Goal: Understand process/instructions: Learn how to perform a task or action

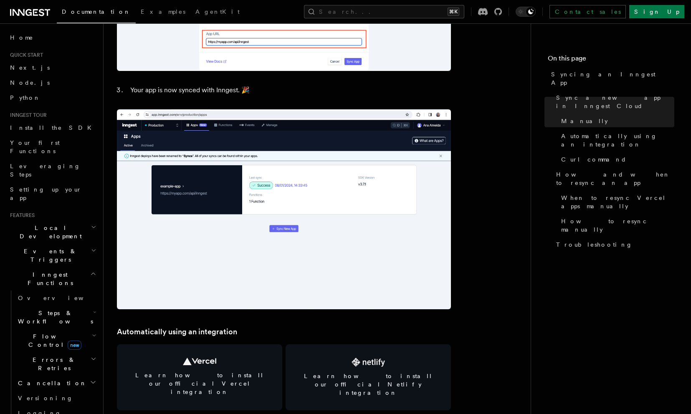
scroll to position [874, 0]
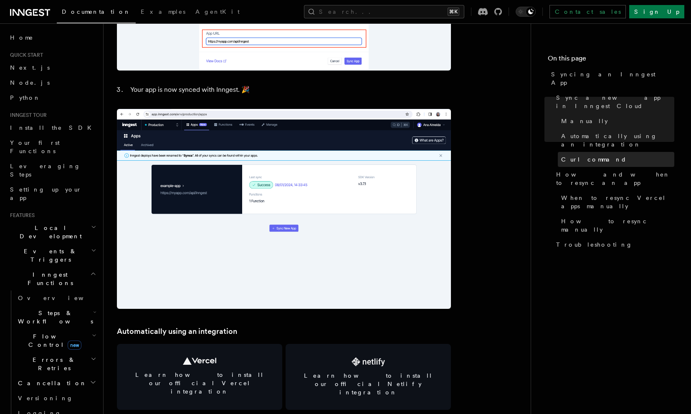
click at [568, 155] on span "Curl command" at bounding box center [595, 159] width 66 height 8
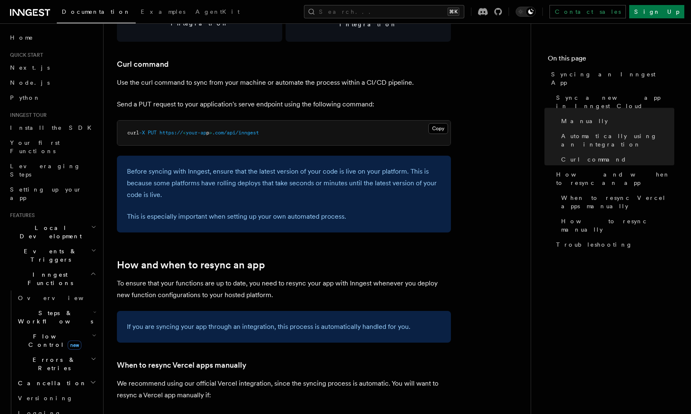
scroll to position [1245, 0]
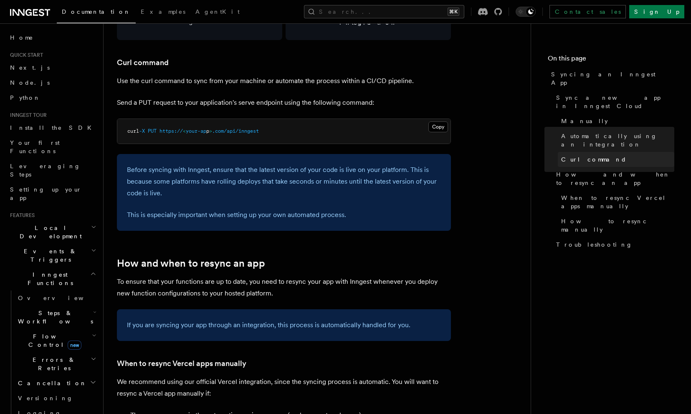
click at [576, 152] on link "Curl command" at bounding box center [616, 159] width 117 height 15
click at [577, 155] on span "Curl command" at bounding box center [595, 159] width 66 height 8
click at [437, 122] on button "Copy Copied" at bounding box center [439, 127] width 20 height 11
click at [251, 119] on pre "curl -X PUT https:// < your-ap p > .com/api/inngest" at bounding box center [283, 131] width 333 height 25
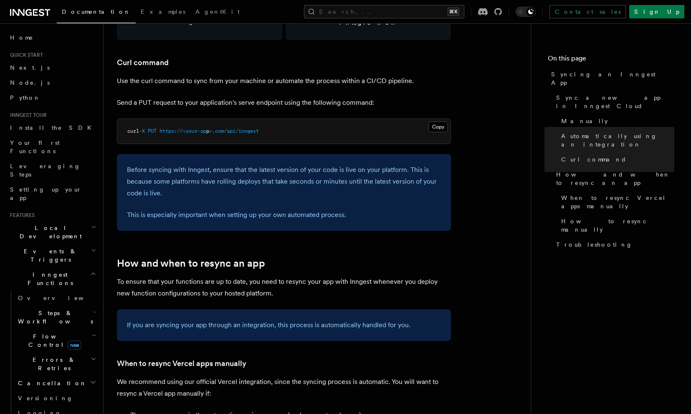
click at [253, 128] on span ".com/api/inngest" at bounding box center [235, 131] width 47 height 6
click at [276, 119] on pre "curl -X PUT https:// < your-ap p > .com/api/inngest" at bounding box center [283, 131] width 333 height 25
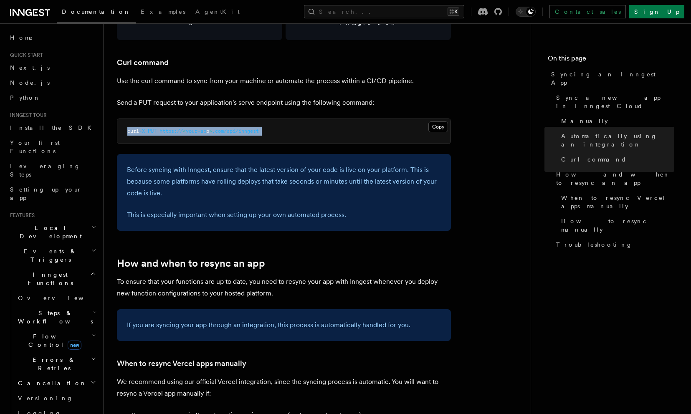
click at [276, 119] on pre "curl -X PUT https:// < your-ap p > .com/api/inngest" at bounding box center [283, 131] width 333 height 25
click at [351, 127] on pre "curl -X PUT https:// < your-ap p > .com/api/inngest" at bounding box center [283, 131] width 333 height 25
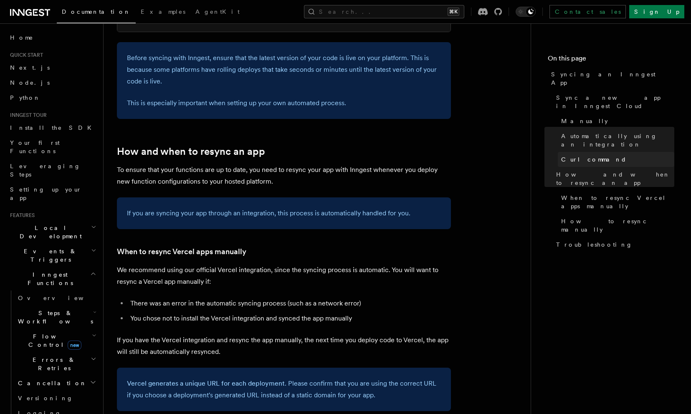
click at [586, 155] on span "Curl command" at bounding box center [595, 159] width 66 height 8
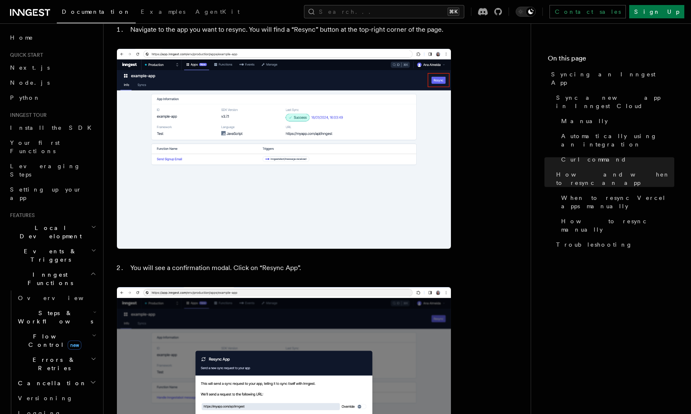
scroll to position [1873, 0]
